Goal: Information Seeking & Learning: Learn about a topic

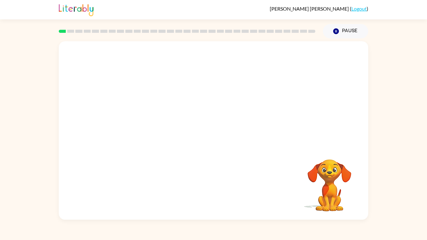
click at [142, 121] on video "Your browser must support playing .mp4 files to use Literably. Please try using…" at bounding box center [214, 93] width 310 height 105
click at [215, 135] on icon "button" at bounding box center [213, 133] width 7 height 7
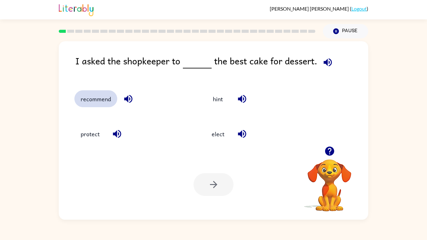
click at [97, 99] on button "recommend" at bounding box center [95, 98] width 43 height 17
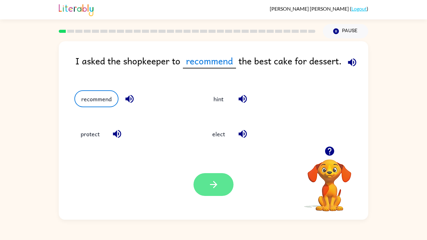
click at [212, 176] on button "button" at bounding box center [214, 184] width 40 height 23
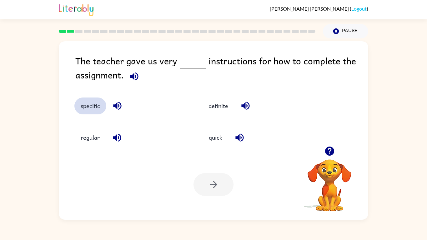
click at [101, 108] on button "specific" at bounding box center [90, 106] width 32 height 17
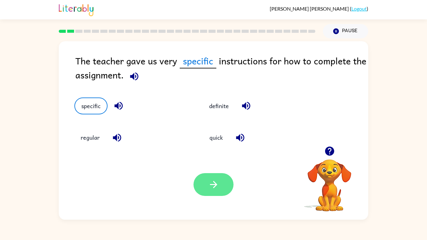
click at [217, 192] on button "button" at bounding box center [214, 184] width 40 height 23
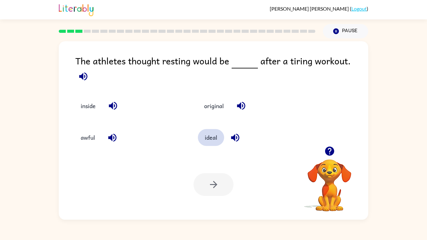
click at [205, 133] on button "ideal" at bounding box center [211, 137] width 26 height 17
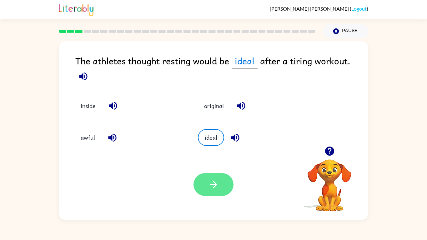
click at [204, 188] on button "button" at bounding box center [214, 184] width 40 height 23
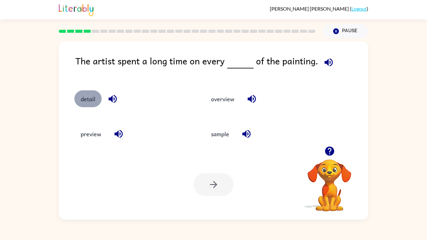
click at [95, 99] on button "detail" at bounding box center [87, 98] width 27 height 17
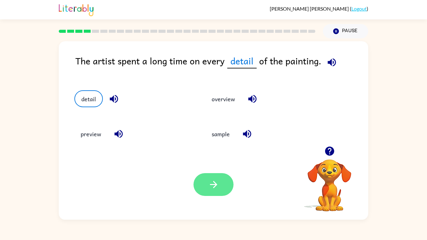
click at [225, 177] on button "button" at bounding box center [214, 184] width 40 height 23
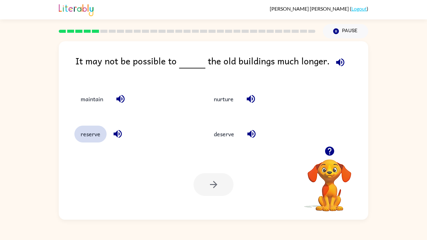
click at [93, 142] on button "reserve" at bounding box center [90, 134] width 32 height 17
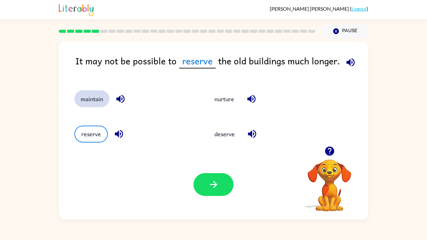
click at [92, 106] on button "maintain" at bounding box center [91, 98] width 35 height 17
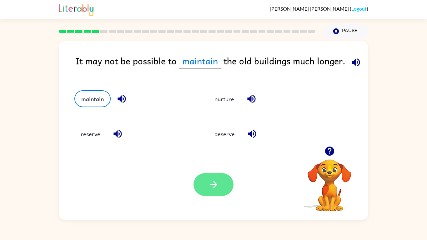
click at [220, 184] on button "button" at bounding box center [214, 184] width 40 height 23
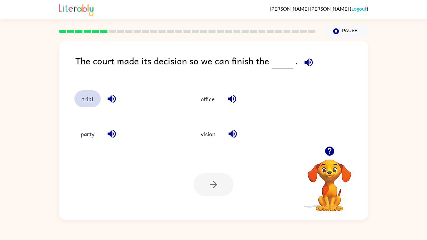
click at [76, 100] on button "trial" at bounding box center [87, 98] width 26 height 17
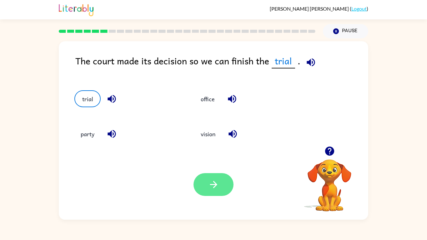
click at [204, 179] on button "button" at bounding box center [214, 184] width 40 height 23
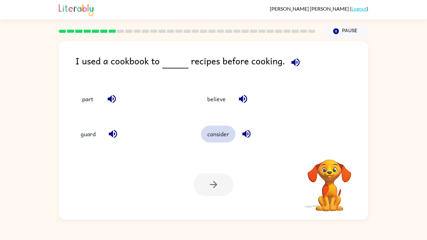
click at [216, 131] on button "consider" at bounding box center [218, 134] width 34 height 17
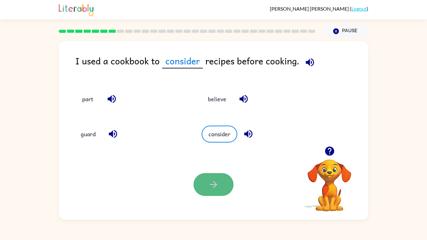
click at [213, 191] on button "button" at bounding box center [214, 184] width 40 height 23
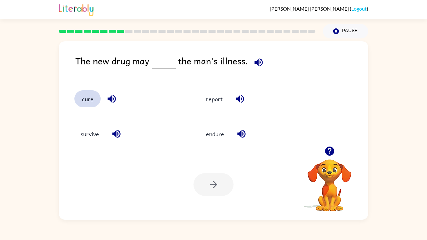
click at [91, 106] on button "cure" at bounding box center [87, 98] width 26 height 17
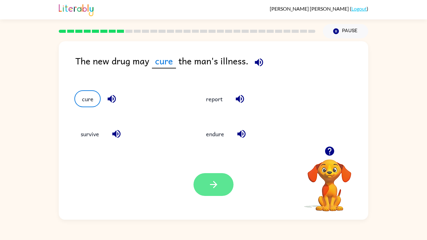
click at [213, 178] on button "button" at bounding box center [214, 184] width 40 height 23
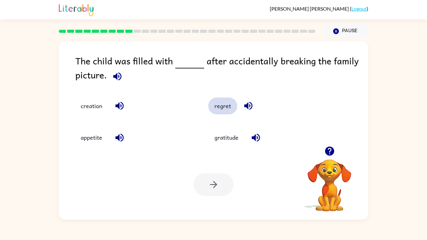
click at [182, 120] on div "creation regret appetite gratitude" at bounding box center [197, 117] width 268 height 63
click at [224, 100] on button "regret" at bounding box center [222, 106] width 29 height 17
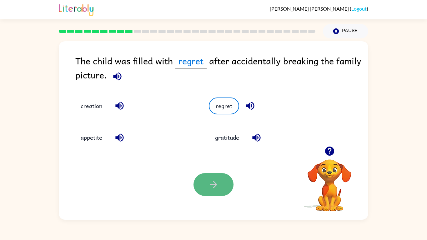
click at [209, 187] on icon "button" at bounding box center [213, 184] width 11 height 11
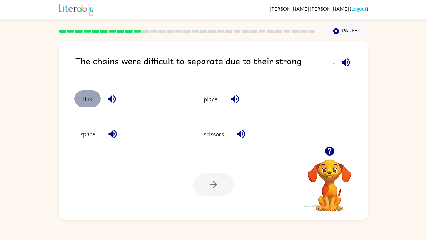
click at [87, 98] on button "link" at bounding box center [87, 98] width 26 height 17
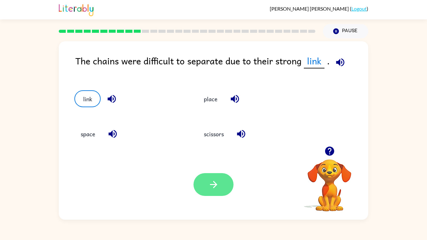
click at [205, 180] on button "button" at bounding box center [214, 184] width 40 height 23
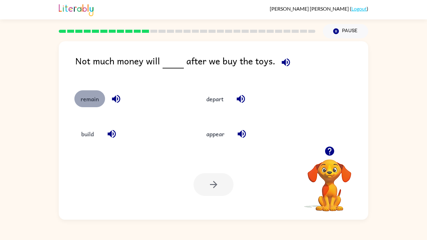
click at [89, 100] on button "remain" at bounding box center [89, 98] width 31 height 17
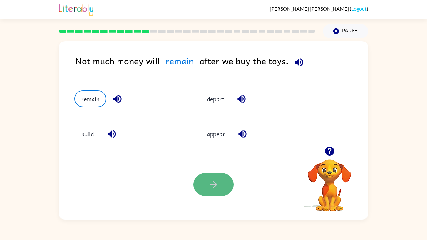
click at [212, 189] on icon "button" at bounding box center [213, 184] width 11 height 11
click at [212, 189] on div at bounding box center [214, 184] width 40 height 23
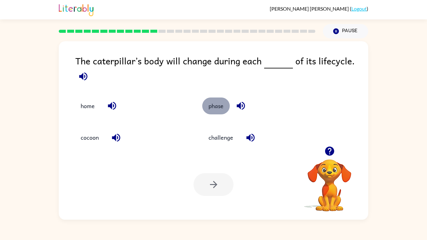
click at [207, 111] on button "phase" at bounding box center [216, 106] width 28 height 17
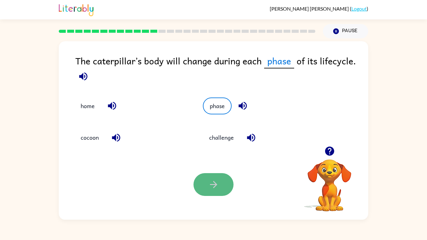
click at [230, 180] on button "button" at bounding box center [214, 184] width 40 height 23
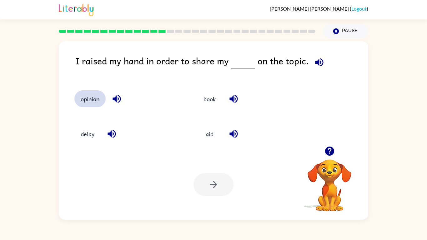
click at [77, 103] on button "opinion" at bounding box center [89, 98] width 31 height 17
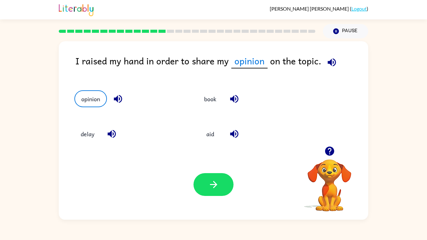
click at [200, 169] on div "Your browser must support playing .mp4 files to use Literably. Please try using…" at bounding box center [214, 184] width 310 height 70
click at [201, 175] on button "button" at bounding box center [214, 184] width 40 height 23
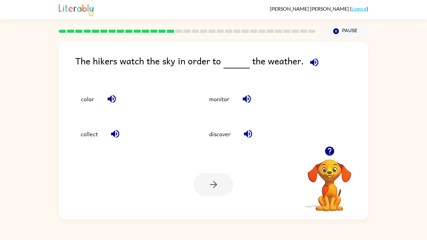
click at [215, 109] on div "monitor" at bounding box center [255, 95] width 128 height 35
click at [214, 101] on button "monitor" at bounding box center [219, 98] width 33 height 17
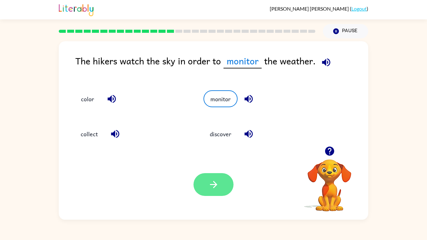
click at [216, 176] on button "button" at bounding box center [214, 184] width 40 height 23
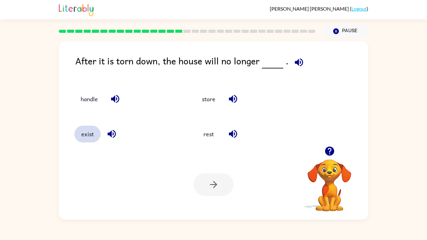
click at [87, 132] on button "exist" at bounding box center [87, 134] width 26 height 17
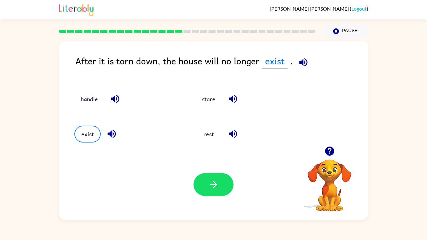
click at [207, 170] on div "Your browser must support playing .mp4 files to use Literably. Please try using…" at bounding box center [214, 184] width 310 height 70
click at [213, 185] on icon "button" at bounding box center [213, 184] width 11 height 11
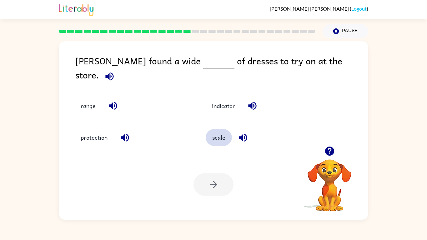
click at [221, 140] on button "scale" at bounding box center [219, 137] width 26 height 17
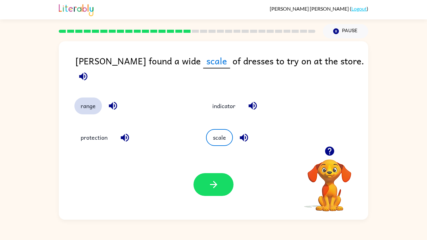
click at [96, 100] on button "range" at bounding box center [88, 106] width 28 height 17
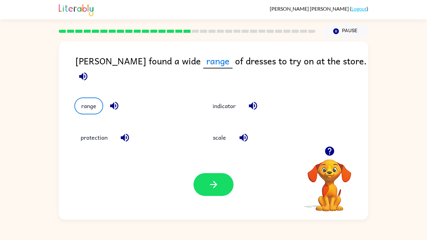
click at [208, 172] on div "Your browser must support playing .mp4 files to use Literably. Please try using…" at bounding box center [214, 184] width 310 height 70
click at [209, 175] on button "button" at bounding box center [214, 184] width 40 height 23
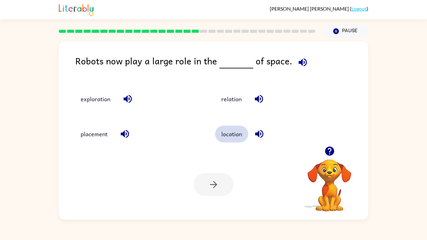
click at [224, 135] on button "location" at bounding box center [231, 134] width 33 height 17
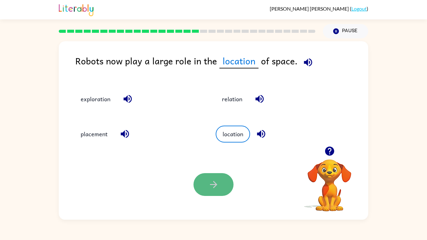
click at [218, 186] on icon "button" at bounding box center [213, 184] width 11 height 11
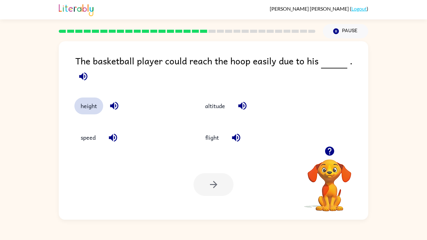
click at [89, 105] on button "height" at bounding box center [88, 106] width 29 height 17
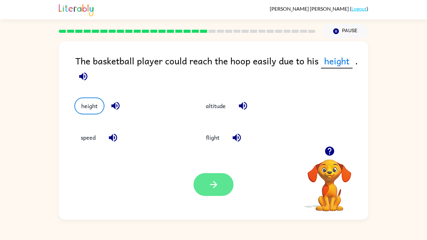
click at [195, 180] on button "button" at bounding box center [214, 184] width 40 height 23
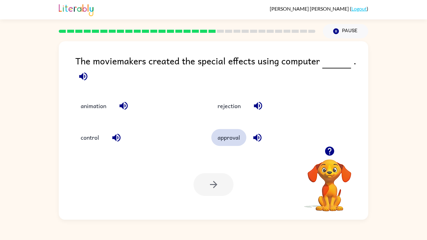
click at [234, 131] on button "approval" at bounding box center [228, 137] width 35 height 17
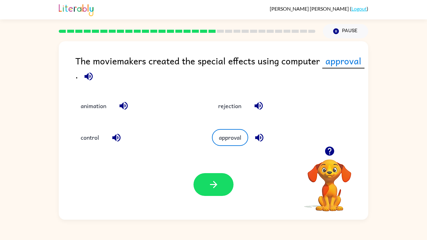
click at [211, 167] on div "Your browser must support playing .mp4 files to use Literably. Please try using…" at bounding box center [214, 184] width 310 height 70
click at [220, 181] on button "button" at bounding box center [214, 184] width 40 height 23
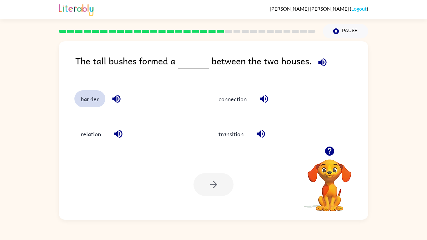
click at [97, 97] on button "barrier" at bounding box center [89, 98] width 31 height 17
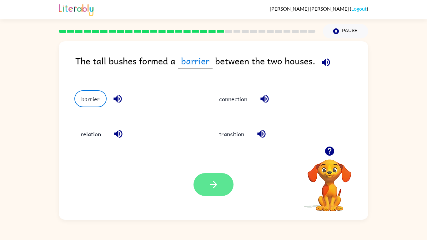
click at [211, 181] on icon "button" at bounding box center [213, 184] width 11 height 11
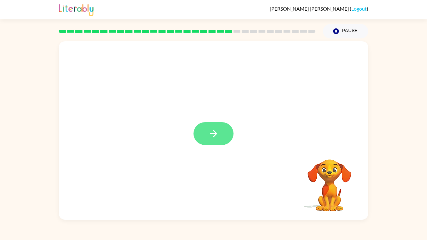
click at [207, 128] on button "button" at bounding box center [214, 133] width 40 height 23
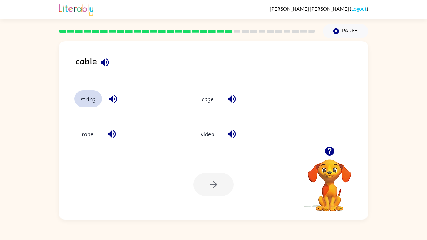
click at [85, 95] on button "string" at bounding box center [88, 98] width 28 height 17
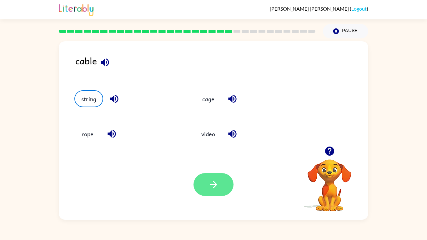
click at [206, 184] on button "button" at bounding box center [214, 184] width 40 height 23
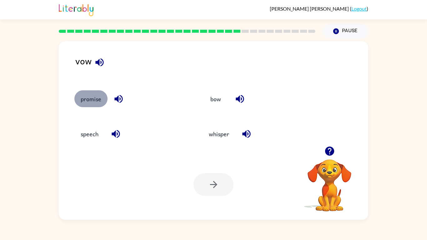
click at [92, 98] on button "promise" at bounding box center [90, 98] width 33 height 17
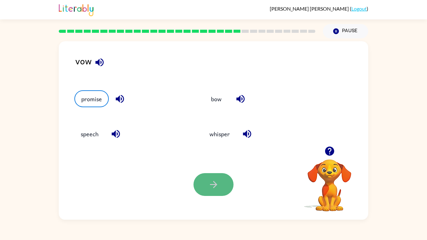
click at [206, 191] on button "button" at bounding box center [214, 184] width 40 height 23
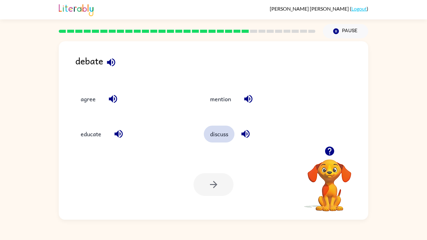
click at [232, 135] on button "discuss" at bounding box center [219, 134] width 31 height 17
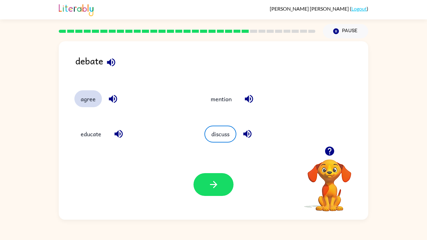
click at [92, 103] on button "agree" at bounding box center [88, 98] width 28 height 17
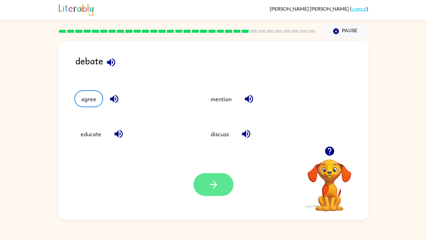
click at [203, 190] on button "button" at bounding box center [214, 184] width 40 height 23
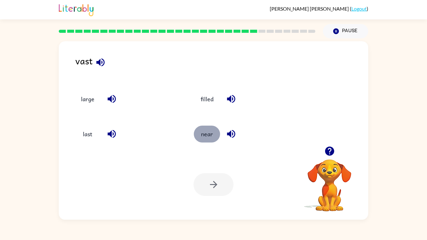
click at [208, 138] on button "near" at bounding box center [207, 134] width 26 height 17
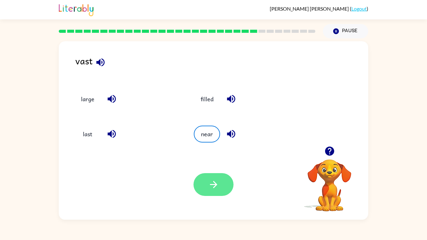
click at [216, 187] on icon "button" at bounding box center [213, 184] width 11 height 11
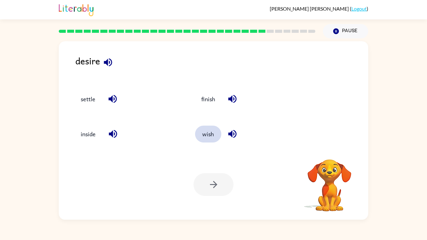
click at [209, 133] on button "wish" at bounding box center [208, 134] width 26 height 17
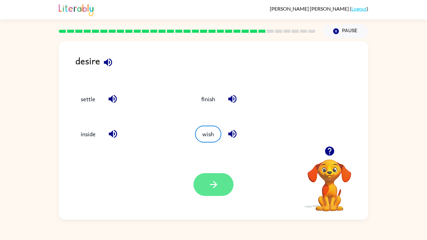
click at [228, 190] on button "button" at bounding box center [214, 184] width 40 height 23
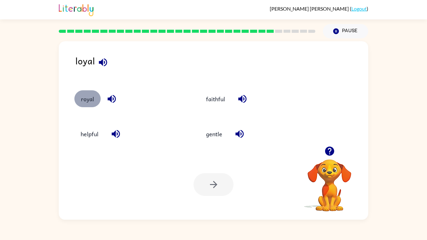
click at [87, 106] on button "royal" at bounding box center [87, 98] width 26 height 17
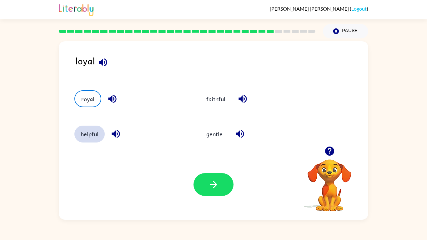
click at [96, 135] on button "helpful" at bounding box center [89, 134] width 30 height 17
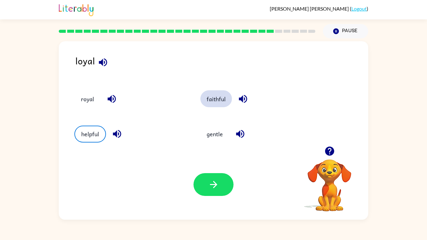
click at [226, 94] on button "faithful" at bounding box center [216, 98] width 32 height 17
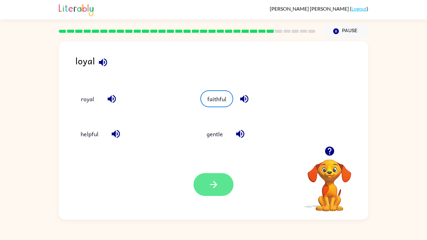
click at [221, 179] on button "button" at bounding box center [214, 184] width 40 height 23
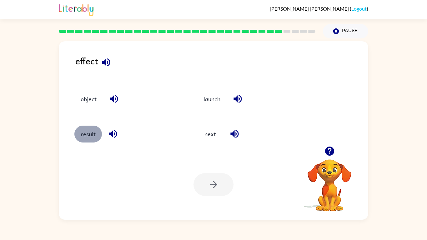
click at [97, 134] on button "result" at bounding box center [88, 134] width 28 height 17
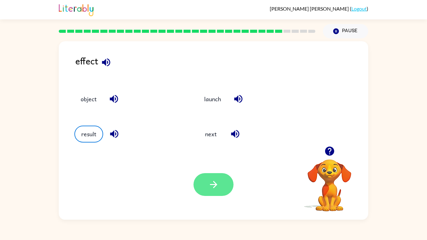
click at [202, 189] on button "button" at bounding box center [214, 184] width 40 height 23
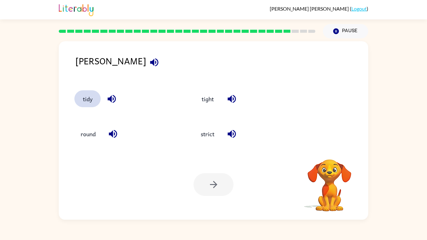
click at [86, 98] on button "tidy" at bounding box center [87, 98] width 26 height 17
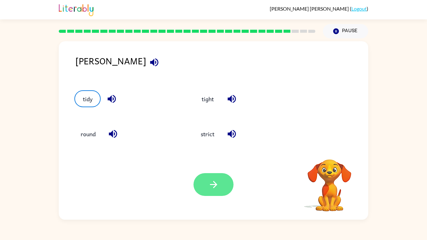
click at [203, 186] on button "button" at bounding box center [214, 184] width 40 height 23
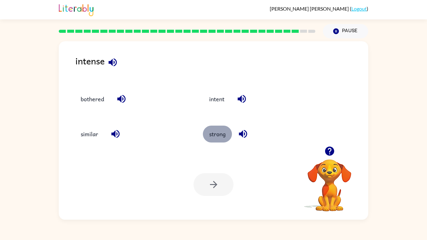
click at [209, 136] on button "strong" at bounding box center [217, 134] width 29 height 17
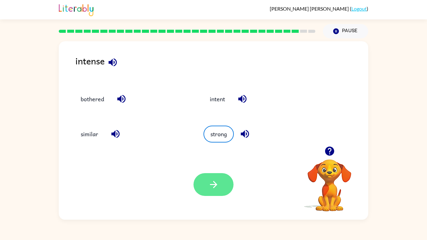
click at [229, 179] on button "button" at bounding box center [214, 184] width 40 height 23
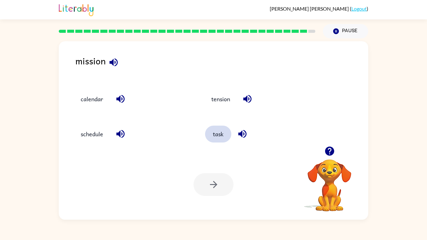
click at [215, 133] on button "task" at bounding box center [218, 134] width 26 height 17
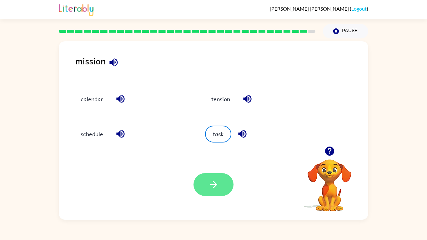
click at [213, 191] on button "button" at bounding box center [214, 184] width 40 height 23
